Goal: Check status

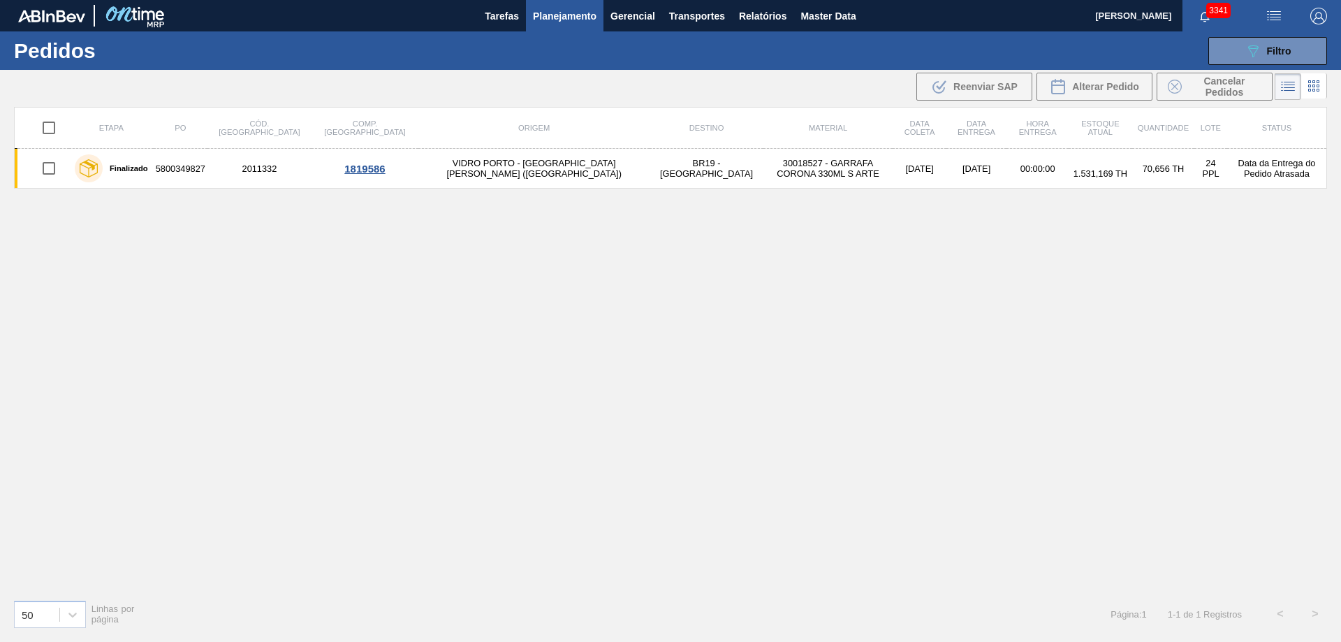
click at [1265, 53] on div "089F7B8B-B2A5-4AFE-B5C0-19BA573D28AC Filtro" at bounding box center [1268, 51] width 47 height 17
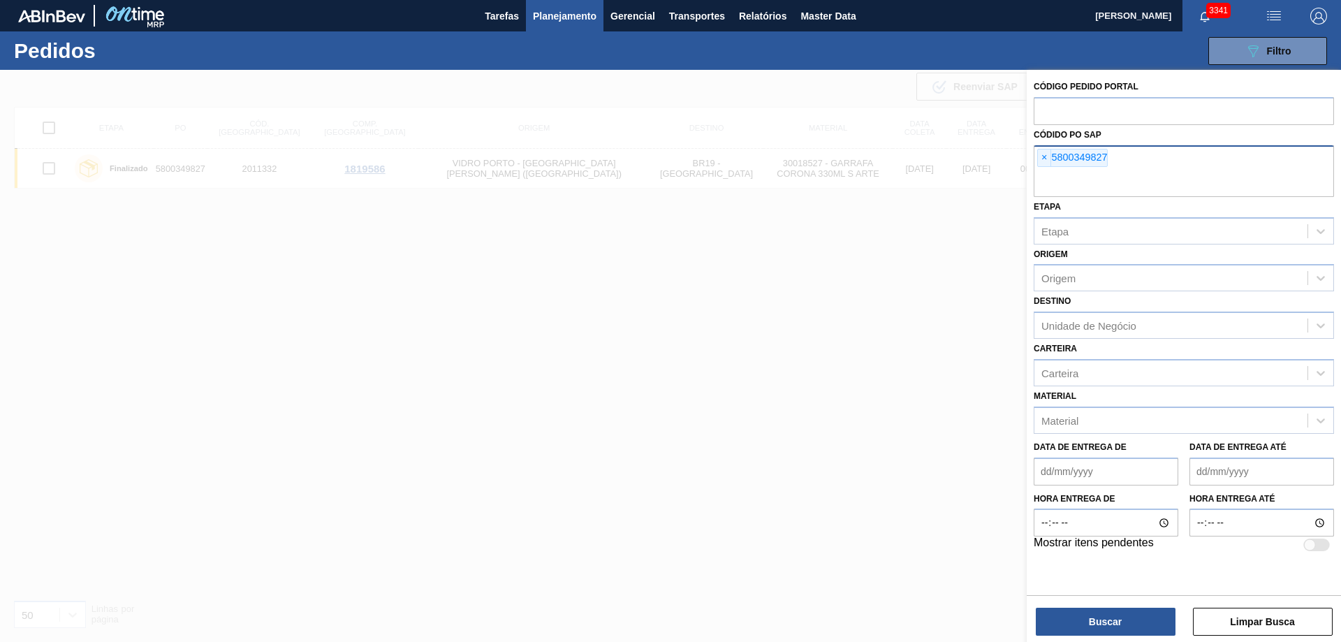
click at [1054, 154] on div "× 5800349827" at bounding box center [1073, 158] width 71 height 18
click at [1049, 154] on span "×" at bounding box center [1044, 158] width 13 height 17
paste input "5800365737"
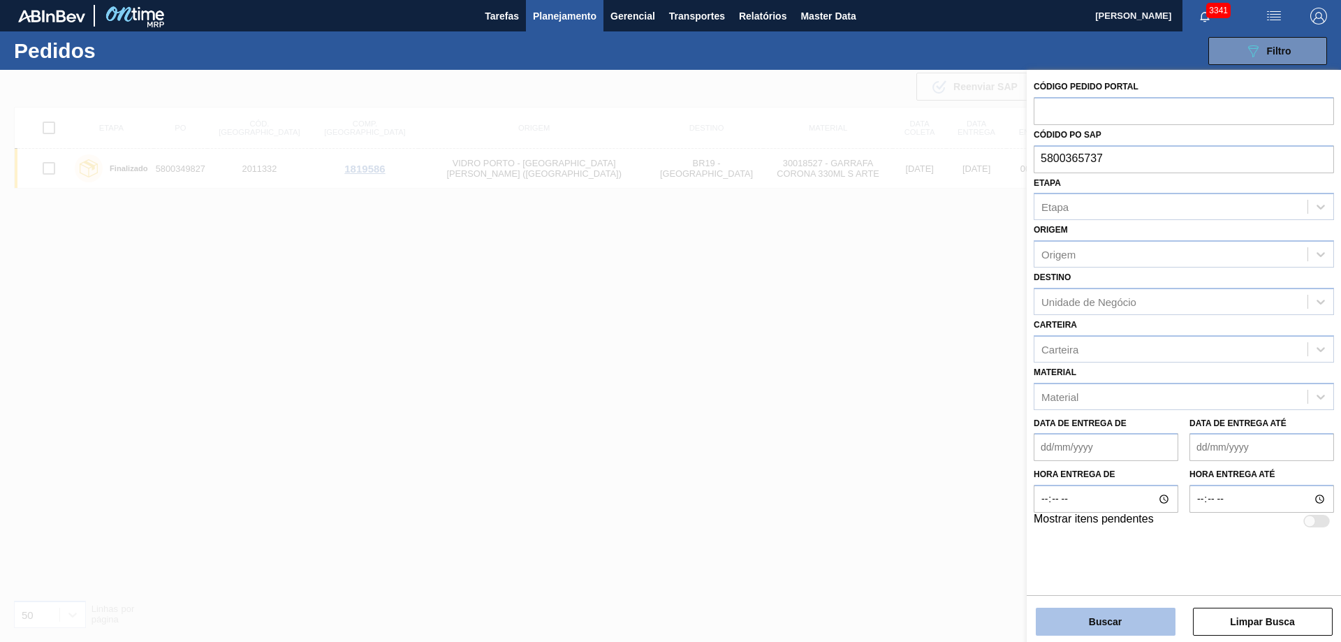
type input "5800365737"
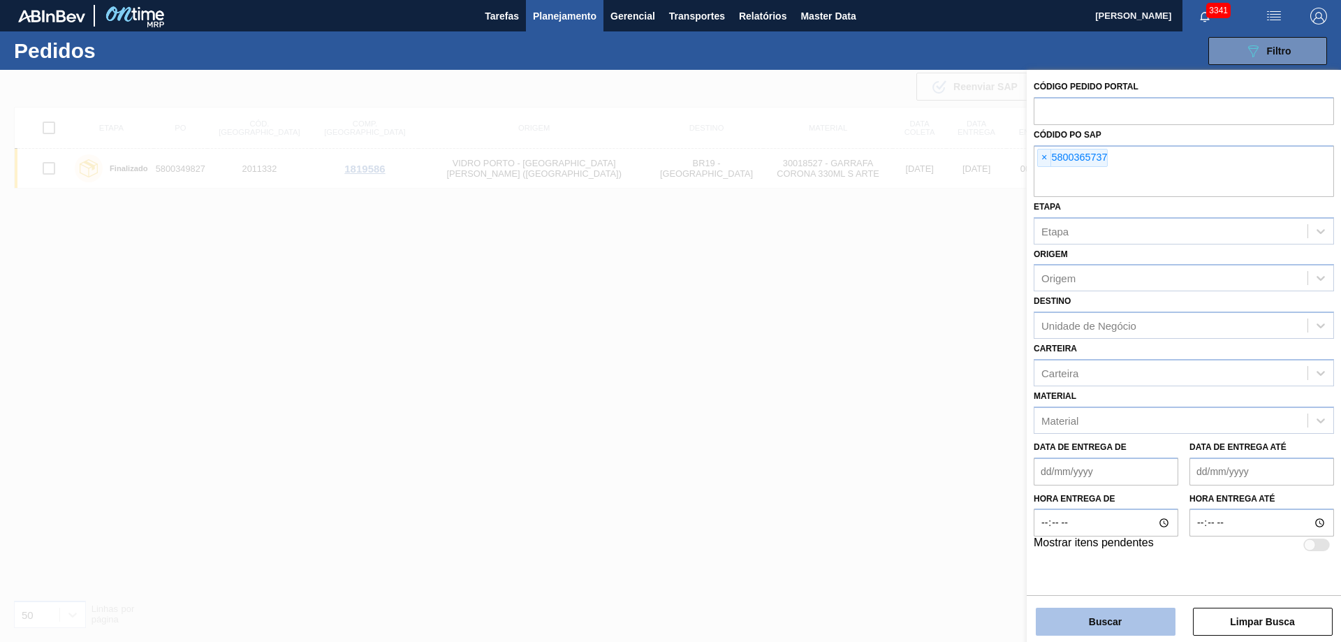
click at [1074, 620] on button "Buscar" at bounding box center [1106, 622] width 140 height 28
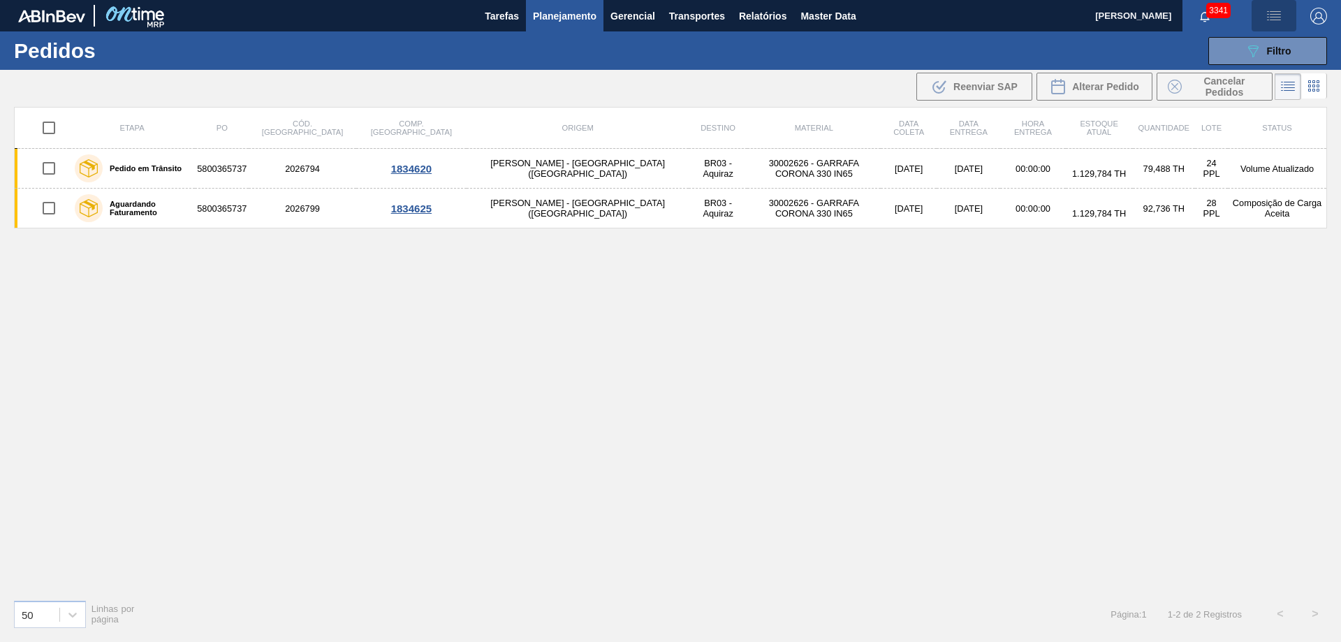
click at [1292, 24] on button "button" at bounding box center [1274, 15] width 45 height 31
click at [1154, 129] on div at bounding box center [670, 321] width 1341 height 642
click at [1235, 49] on button "089F7B8B-B2A5-4AFE-B5C0-19BA573D28AC Filtro" at bounding box center [1268, 51] width 119 height 28
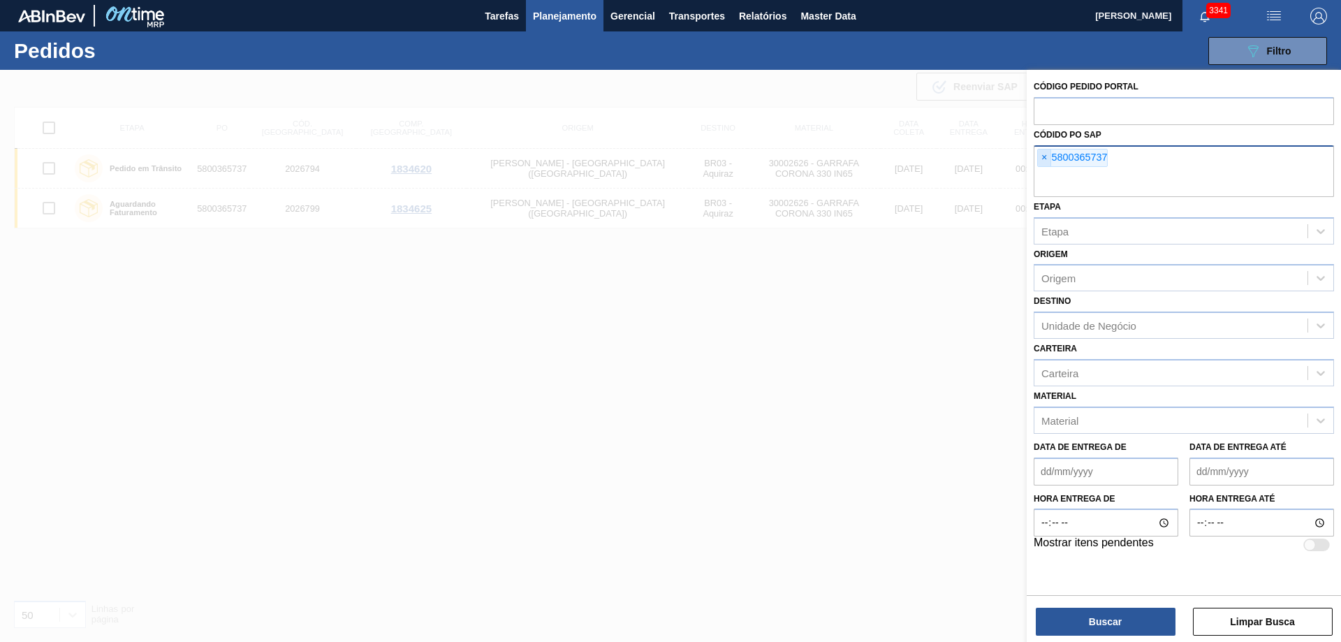
click at [1039, 159] on span "×" at bounding box center [1044, 158] width 13 height 17
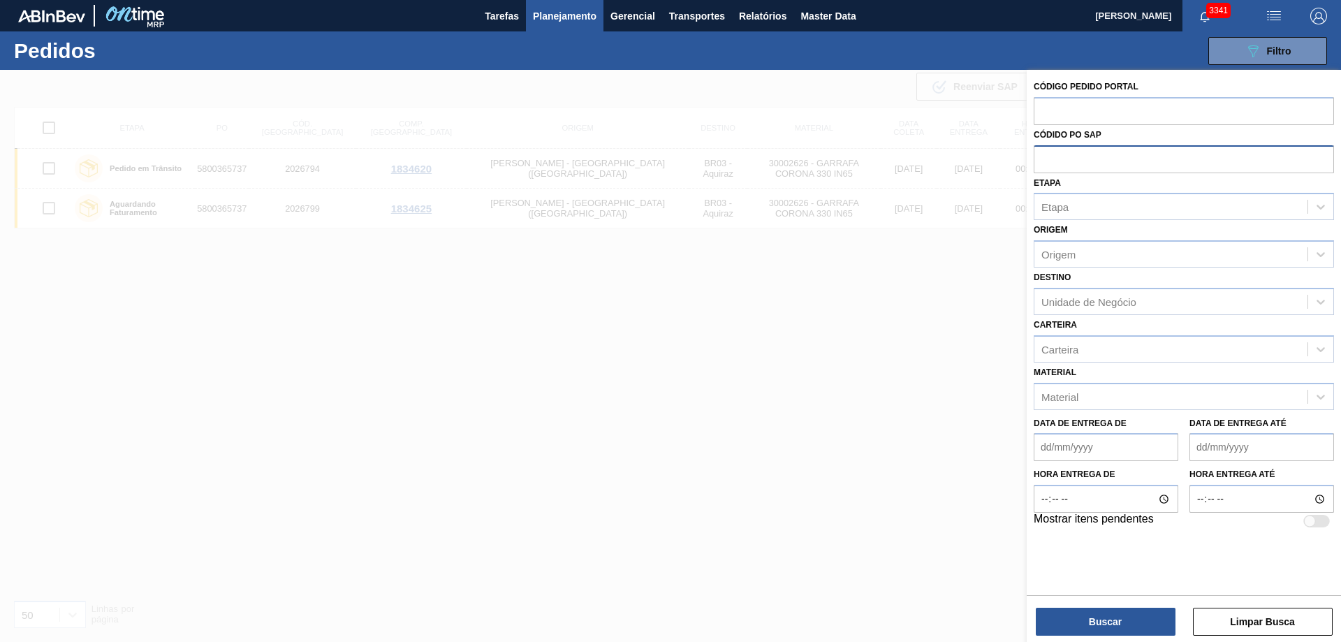
paste input "5800359253"
type input "5800359253"
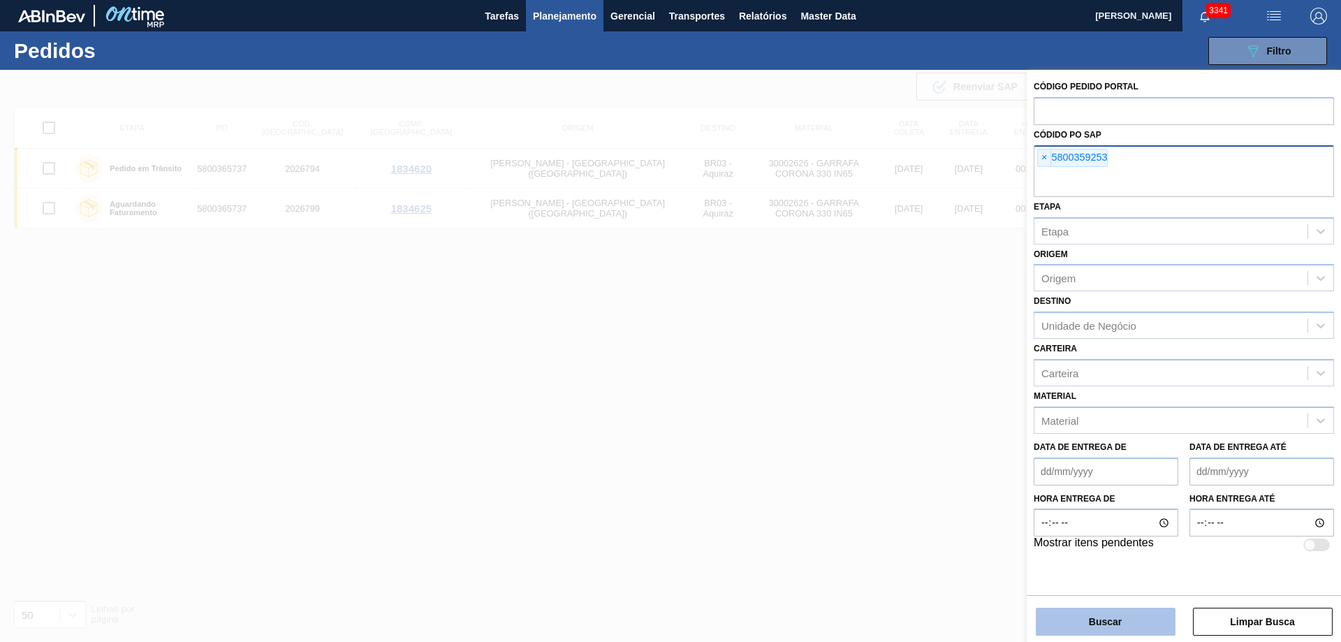
click at [1107, 619] on button "Buscar" at bounding box center [1106, 622] width 140 height 28
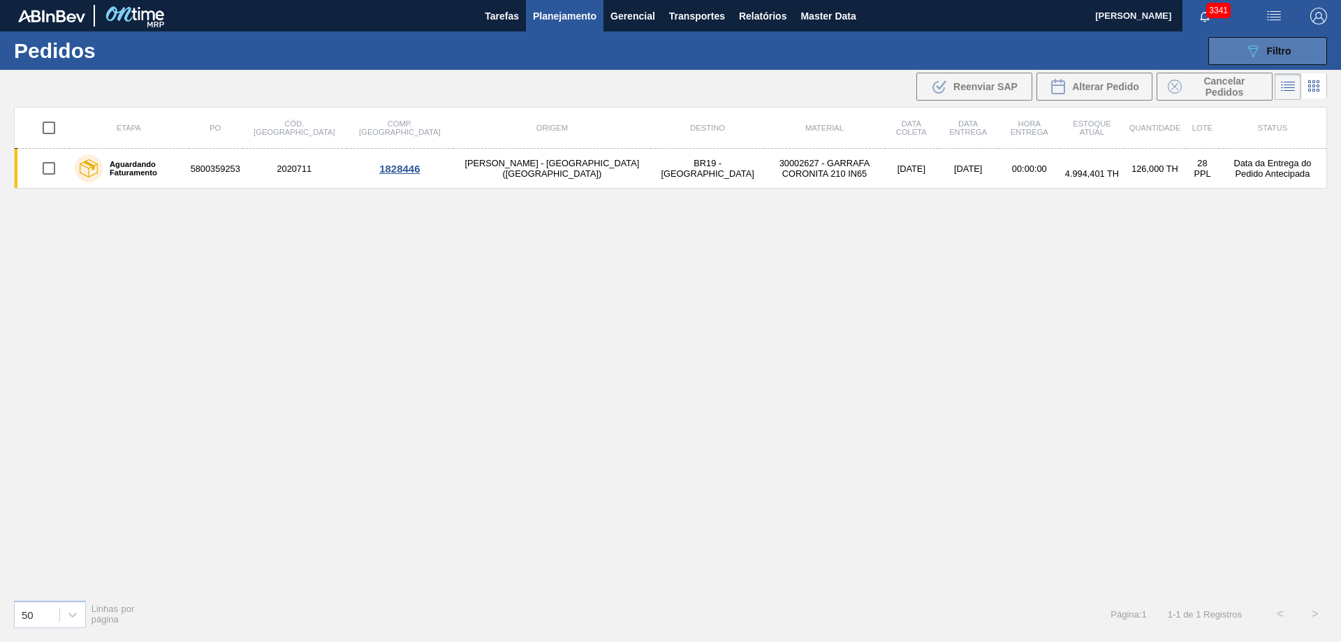
click at [1249, 55] on icon "089F7B8B-B2A5-4AFE-B5C0-19BA573D28AC" at bounding box center [1253, 51] width 17 height 17
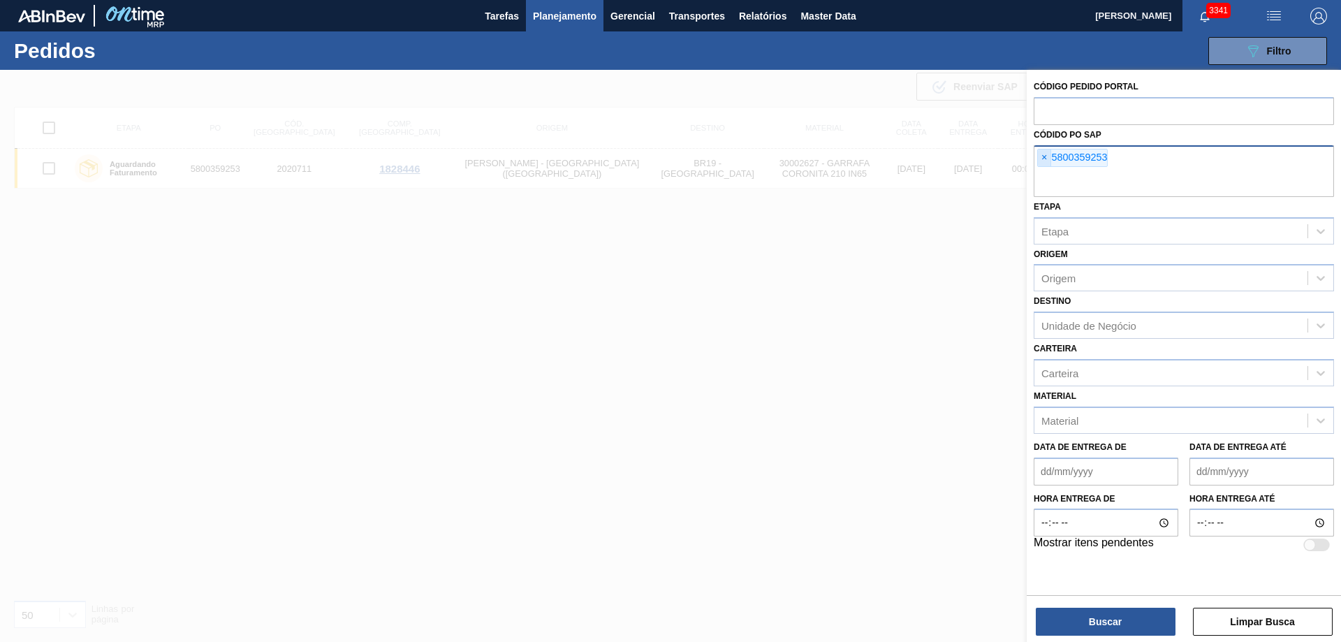
click at [1047, 155] on span "×" at bounding box center [1044, 158] width 13 height 17
paste input "text"
click at [1123, 619] on button "Buscar" at bounding box center [1106, 622] width 140 height 28
